Goal: Find specific fact: Find specific fact

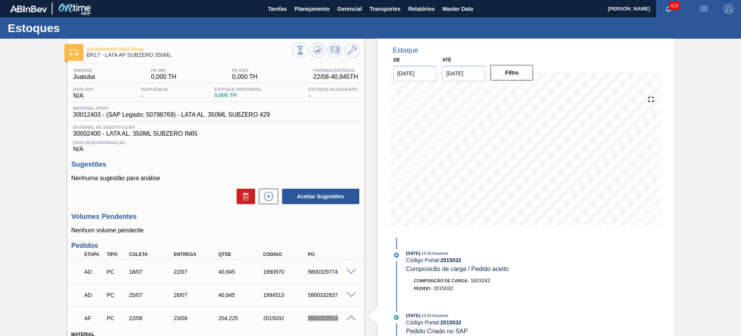
scroll to position [94, 0]
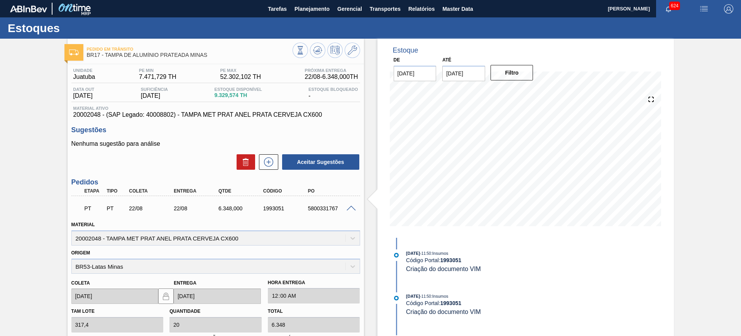
scroll to position [161, 0]
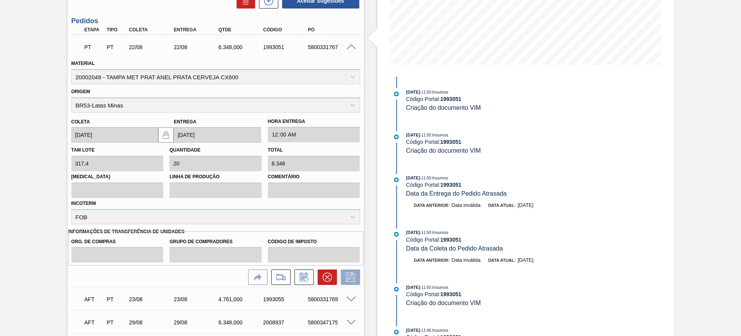
click at [348, 48] on span at bounding box center [351, 47] width 9 height 6
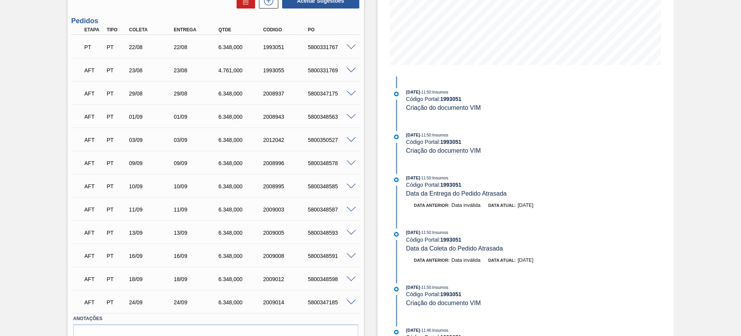
click at [354, 69] on span at bounding box center [351, 71] width 9 height 6
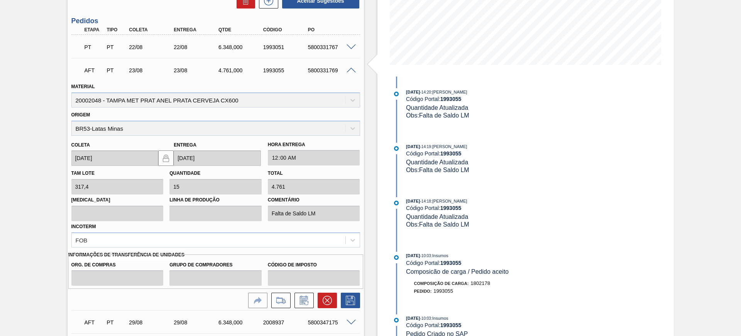
click at [314, 67] on div "5800331769" at bounding box center [331, 70] width 50 height 6
copy div "5800331769"
click at [368, 98] on div "Estoque De [DATE] Até [DATE] Filtro 22/08 Projeção de Estoque 12,807.477 [DOMAI…" at bounding box center [519, 241] width 310 height 727
click at [366, 51] on div "Estoque De [DATE] Até [DATE] Filtro 22/08 Projeção de Estoque 12,807.477 [DOMAI…" at bounding box center [519, 241] width 310 height 727
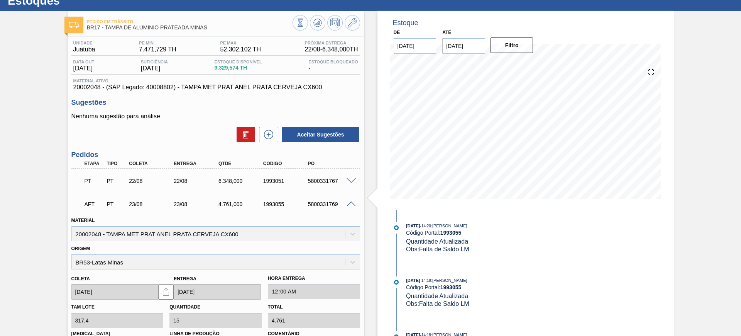
scroll to position [0, 0]
